Goal: Task Accomplishment & Management: Manage account settings

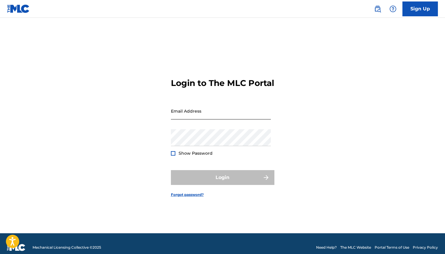
click at [175, 112] on input "Email Address" at bounding box center [221, 110] width 100 height 17
type input "[EMAIL_ADDRESS][DOMAIN_NAME]"
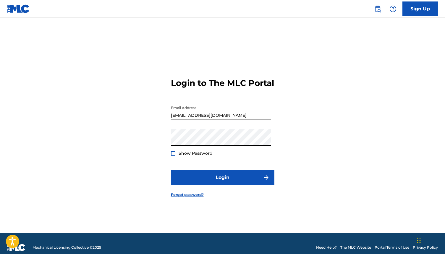
click at [173, 155] on div at bounding box center [173, 153] width 4 height 4
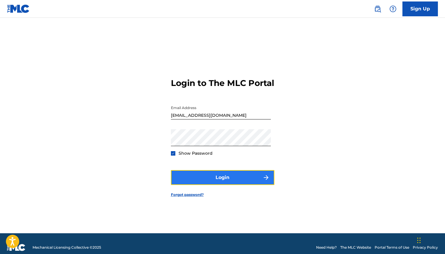
click at [224, 181] on button "Login" at bounding box center [223, 177] width 104 height 15
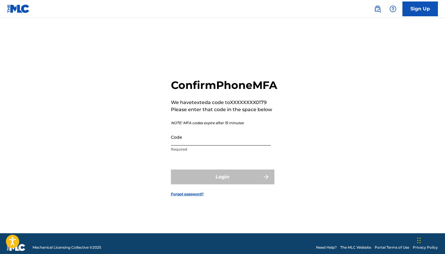
click at [223, 145] on input "Code" at bounding box center [221, 136] width 100 height 17
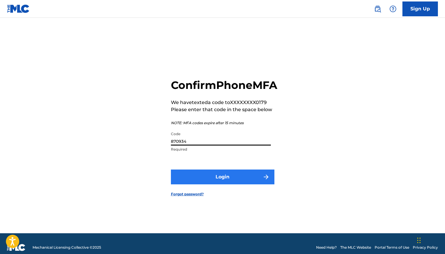
type input "870934"
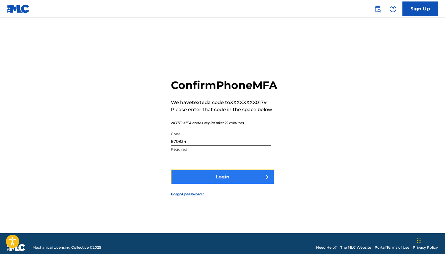
click at [227, 182] on button "Login" at bounding box center [223, 176] width 104 height 15
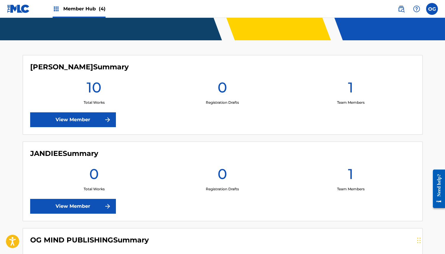
scroll to position [120, 0]
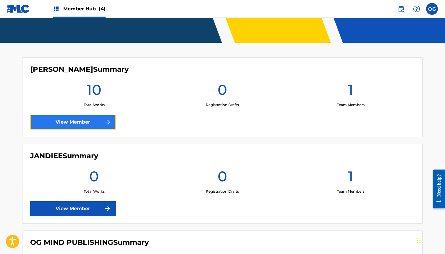
click at [75, 120] on link "View Member" at bounding box center [73, 122] width 86 height 15
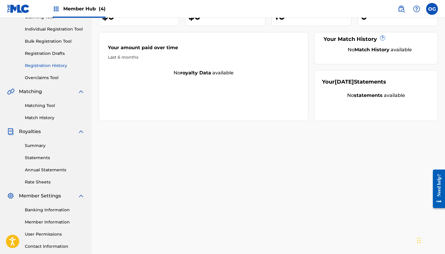
scroll to position [75, 0]
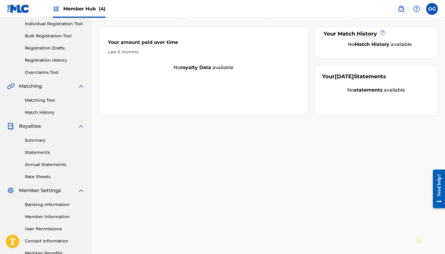
click at [52, 61] on link "Registration History" at bounding box center [55, 60] width 60 height 6
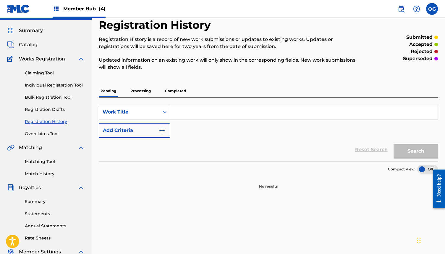
scroll to position [12, 0]
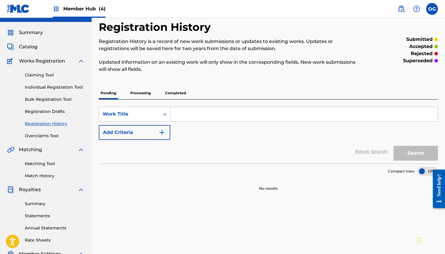
click at [173, 88] on p "Completed" at bounding box center [175, 93] width 25 height 12
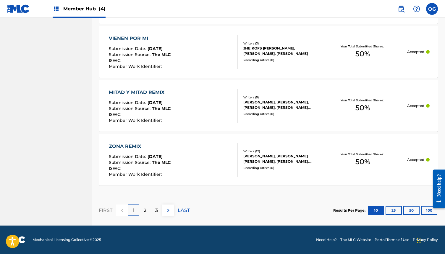
scroll to position [553, 0]
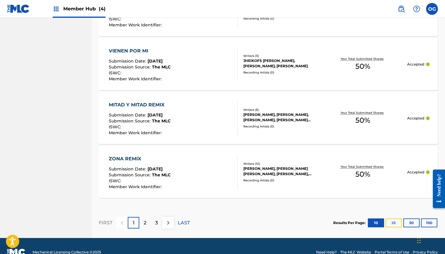
click at [391, 220] on button "25" at bounding box center [394, 222] width 16 height 9
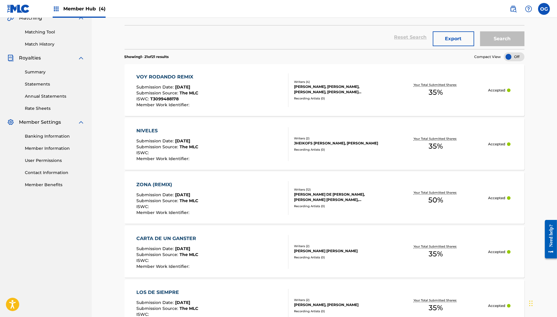
scroll to position [99, 0]
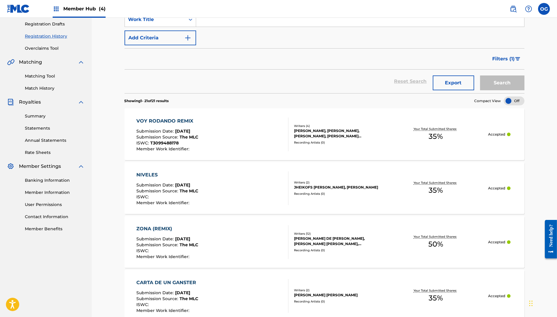
click at [13, 5] on img at bounding box center [18, 8] width 23 height 9
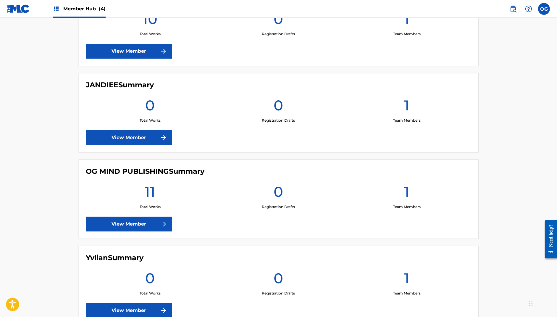
scroll to position [191, 0]
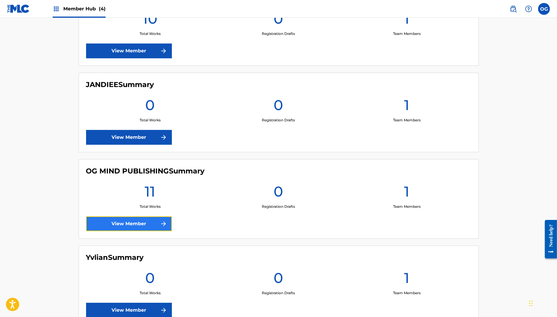
click at [148, 222] on link "View Member" at bounding box center [129, 223] width 86 height 15
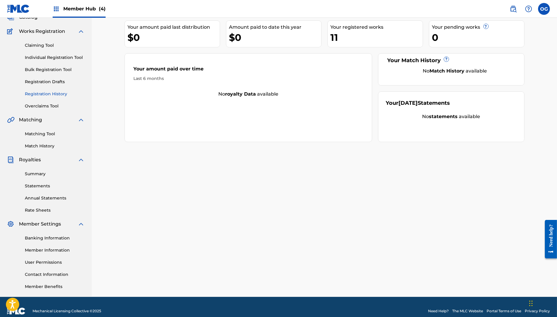
scroll to position [42, 0]
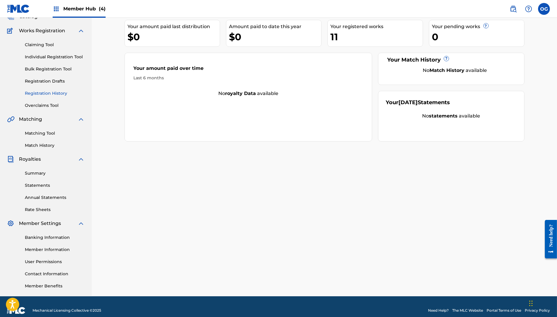
click at [51, 91] on link "Registration History" at bounding box center [55, 93] width 60 height 6
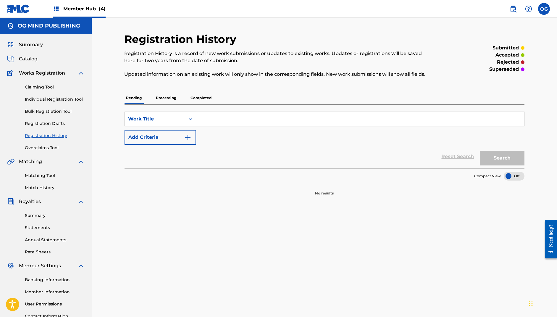
click at [191, 99] on p "Completed" at bounding box center [201, 98] width 25 height 12
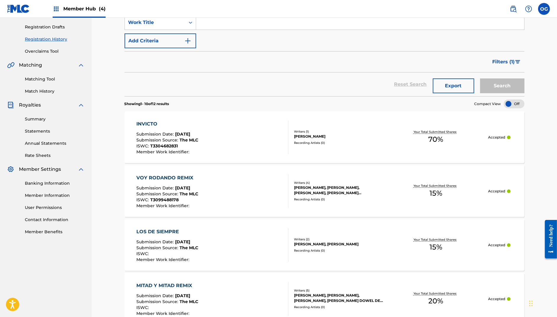
scroll to position [95, 0]
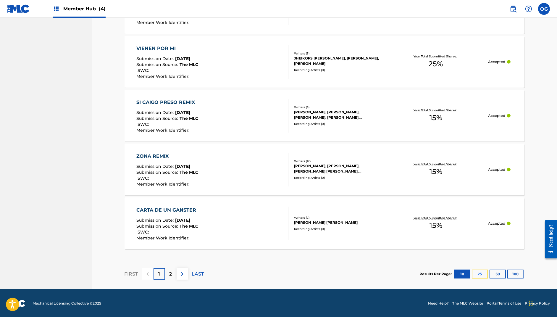
click at [445, 253] on button "25" at bounding box center [480, 274] width 16 height 9
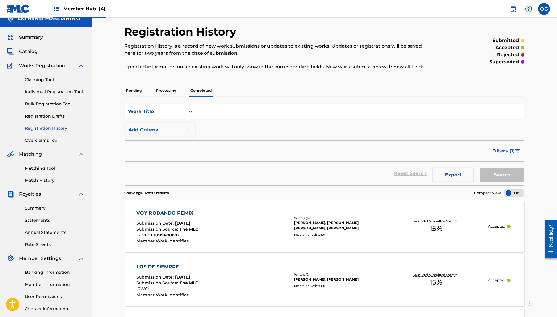
scroll to position [0, 0]
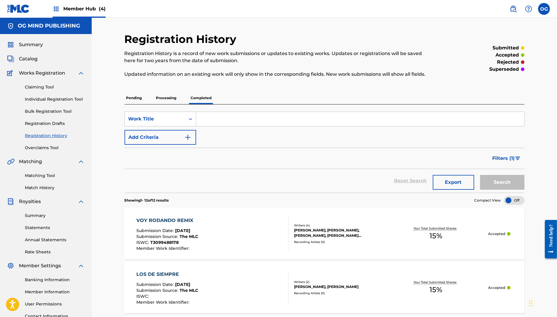
click at [21, 4] on img at bounding box center [18, 8] width 23 height 9
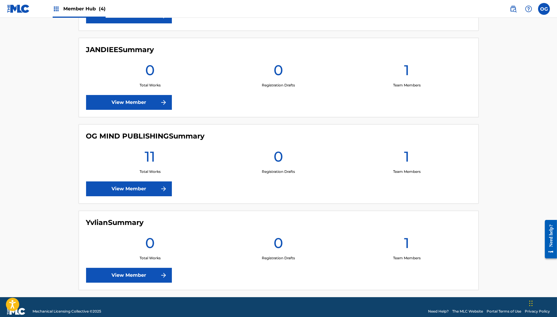
scroll to position [225, 0]
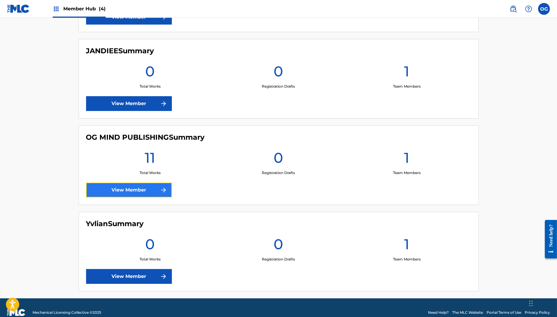
click at [149, 189] on link "View Member" at bounding box center [129, 190] width 86 height 15
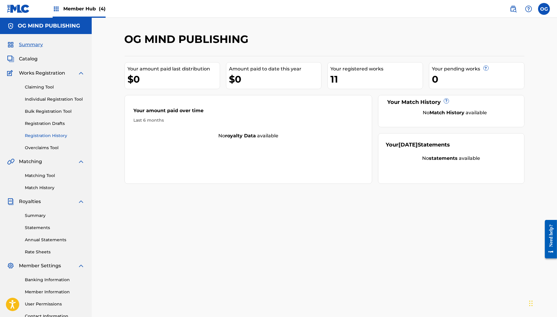
click at [44, 134] on link "Registration History" at bounding box center [55, 136] width 60 height 6
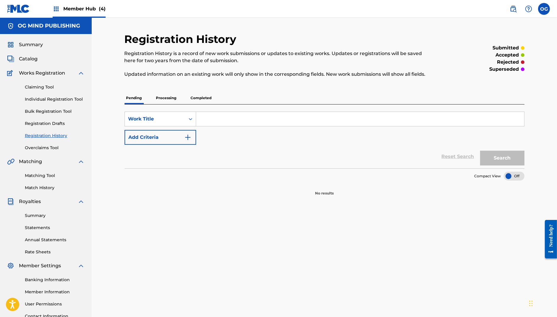
click at [166, 98] on p "Processing" at bounding box center [166, 98] width 24 height 12
click at [63, 124] on link "Registration Drafts" at bounding box center [55, 123] width 60 height 6
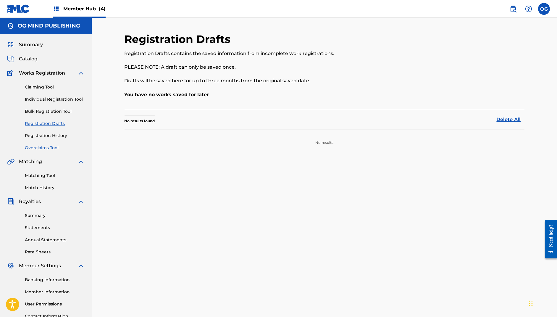
click at [36, 147] on link "Overclaims Tool" at bounding box center [55, 148] width 60 height 6
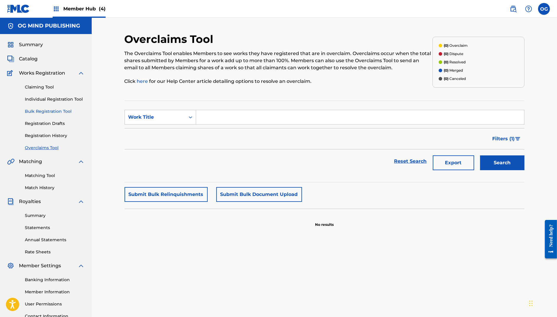
click at [41, 112] on link "Bulk Registration Tool" at bounding box center [55, 111] width 60 height 6
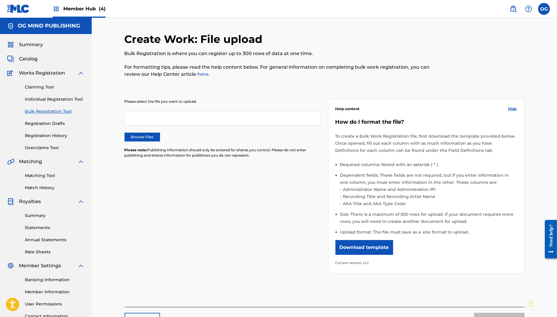
click at [46, 102] on div "Claiming Tool Individual Registration Tool Bulk Registration Tool Registration …" at bounding box center [46, 114] width 78 height 74
click at [46, 98] on link "Individual Registration Tool" at bounding box center [55, 99] width 60 height 6
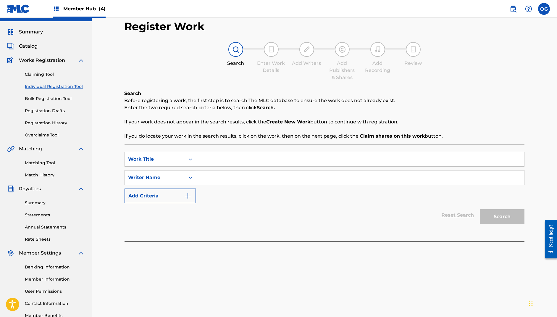
scroll to position [13, 0]
click at [42, 163] on link "Matching Tool" at bounding box center [55, 162] width 60 height 6
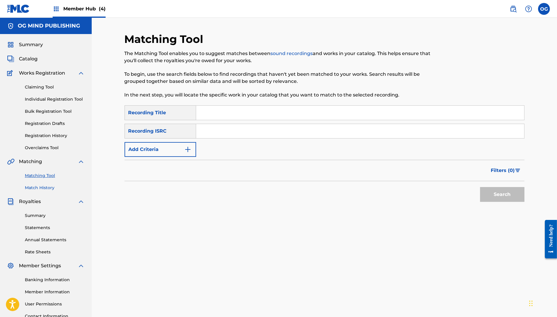
click at [42, 188] on link "Match History" at bounding box center [55, 188] width 60 height 6
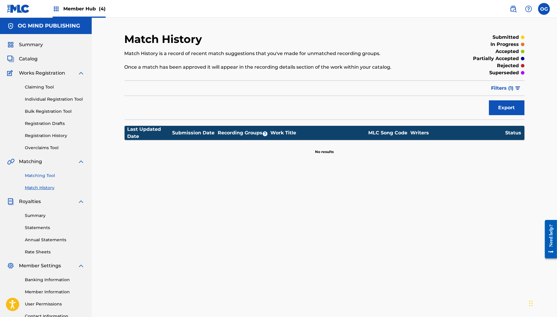
click at [43, 176] on link "Matching Tool" at bounding box center [55, 176] width 60 height 6
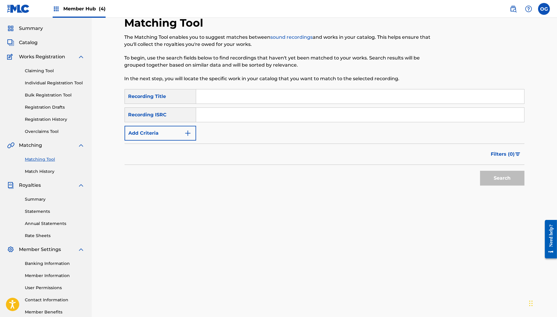
click at [35, 186] on span "Royalties" at bounding box center [30, 185] width 22 height 7
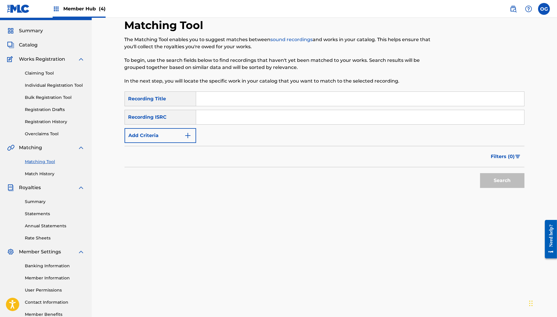
click at [36, 195] on div "Summary Statements Annual Statements Rate Sheets" at bounding box center [46, 216] width 78 height 50
click at [36, 199] on link "Summary" at bounding box center [55, 202] width 60 height 6
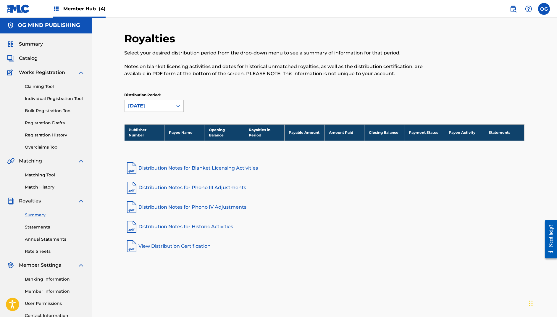
scroll to position [1, 0]
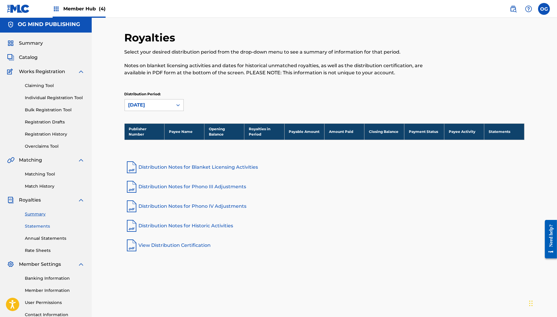
click at [38, 226] on link "Statements" at bounding box center [55, 226] width 60 height 6
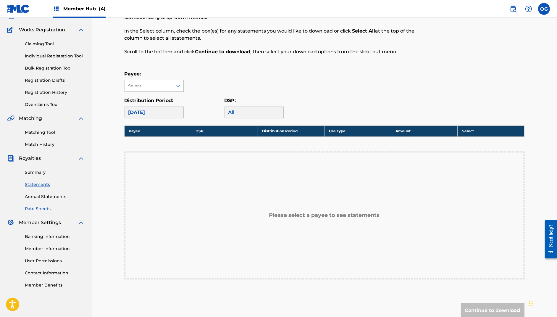
scroll to position [42, 0]
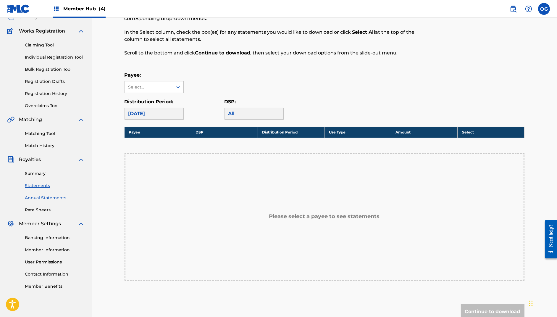
click at [46, 200] on link "Annual Statements" at bounding box center [55, 198] width 60 height 6
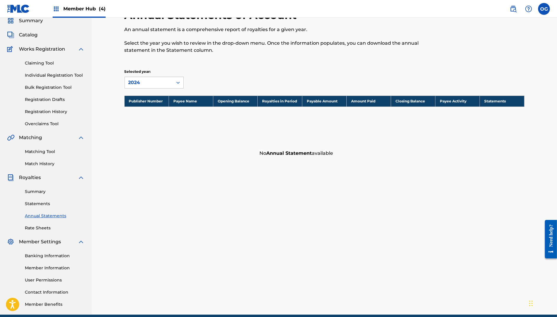
scroll to position [34, 0]
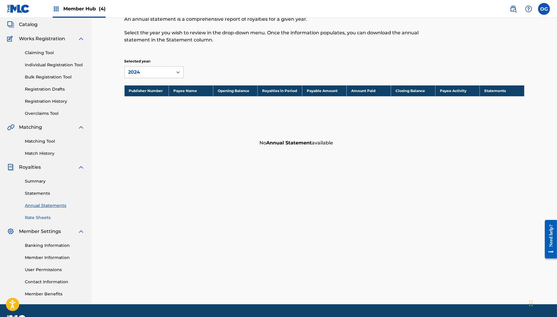
click at [36, 220] on link "Rate Sheets" at bounding box center [55, 218] width 60 height 6
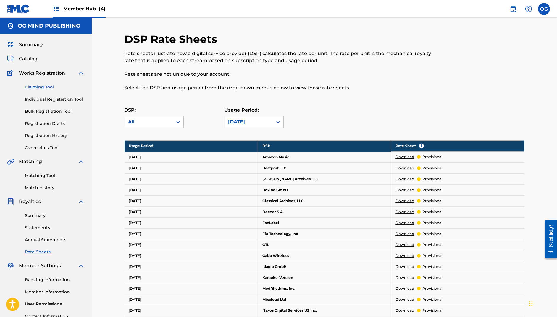
click at [40, 89] on link "Claiming Tool" at bounding box center [55, 87] width 60 height 6
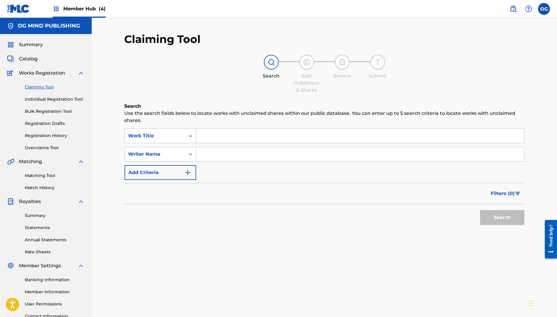
scroll to position [3, 0]
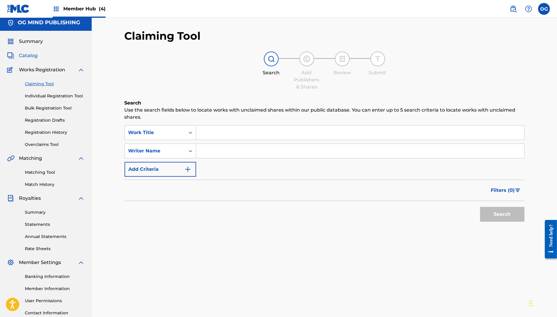
click at [28, 58] on span "Catalog" at bounding box center [28, 55] width 19 height 7
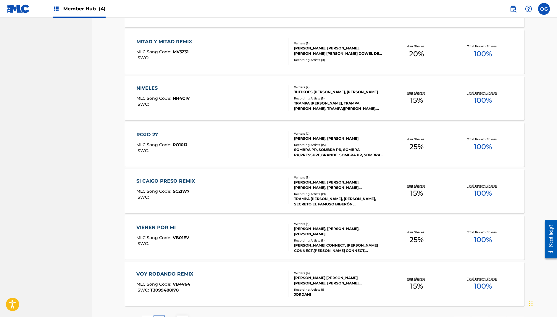
scroll to position [307, 0]
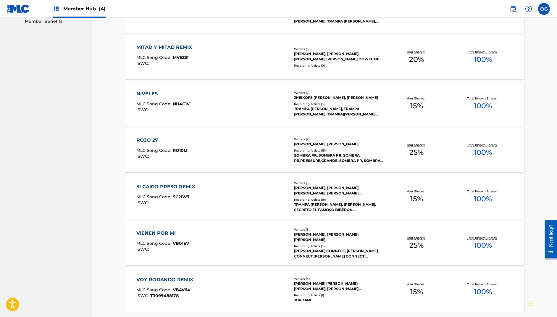
click at [298, 153] on div "Recording Artists ( 15 )" at bounding box center [338, 150] width 89 height 4
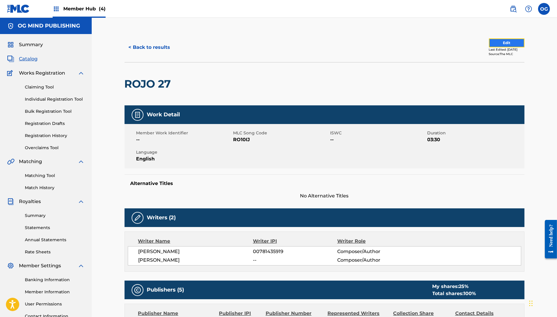
click at [445, 44] on button "Edit" at bounding box center [507, 42] width 36 height 9
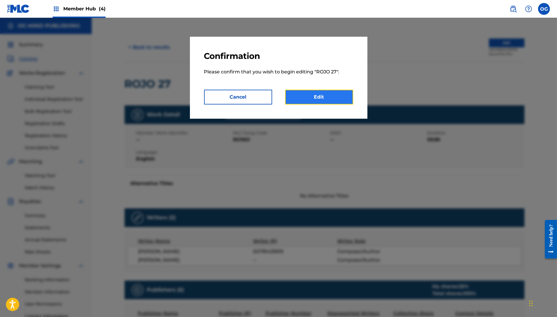
click at [334, 100] on link "Edit" at bounding box center [319, 97] width 68 height 15
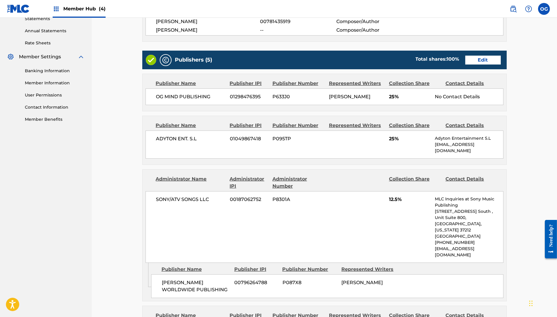
scroll to position [200, 0]
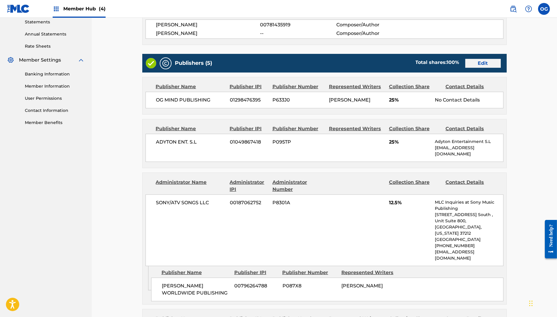
click at [445, 70] on div "Publishers (5) Total shares: 100 % Edit" at bounding box center [324, 63] width 365 height 19
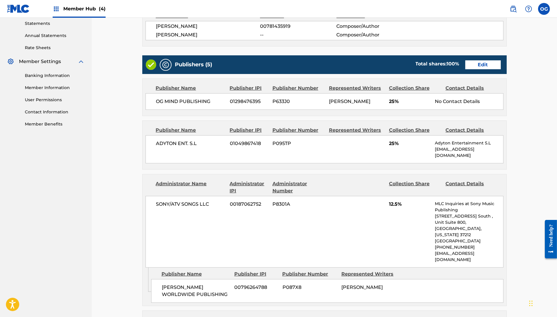
scroll to position [205, 0]
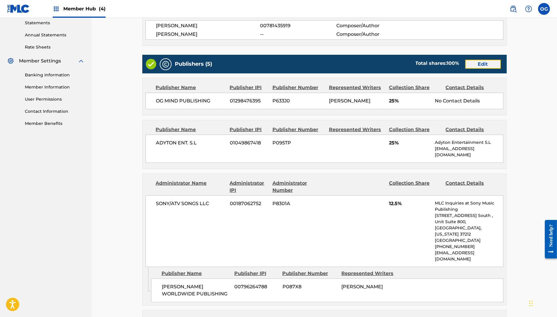
click at [445, 67] on link "Edit" at bounding box center [484, 64] width 36 height 9
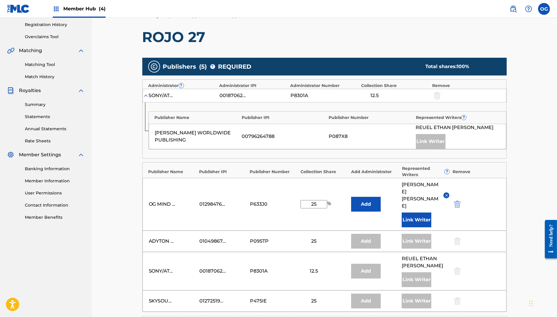
scroll to position [110, 0]
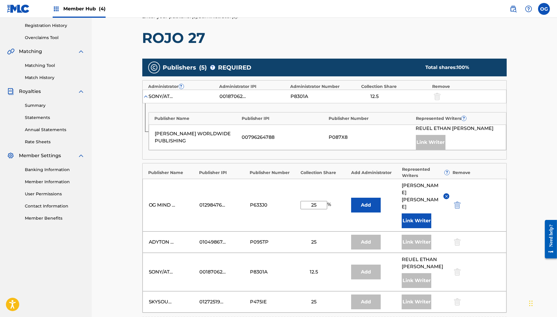
scroll to position [205, 0]
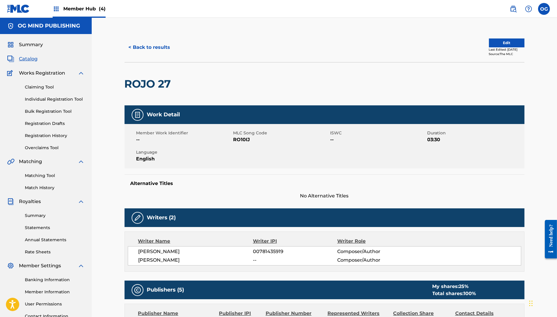
click at [13, 7] on img at bounding box center [18, 8] width 23 height 9
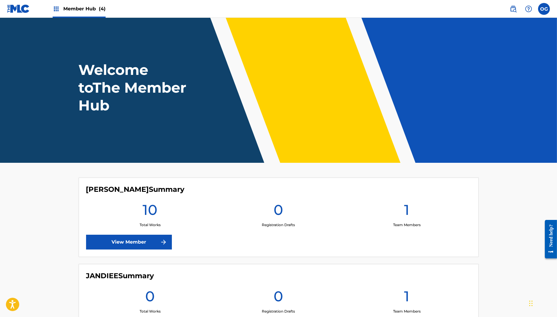
click at [30, 7] on div "Member Hub (4)" at bounding box center [56, 8] width 99 height 17
click at [27, 7] on img at bounding box center [18, 8] width 23 height 9
